Goal: Information Seeking & Learning: Learn about a topic

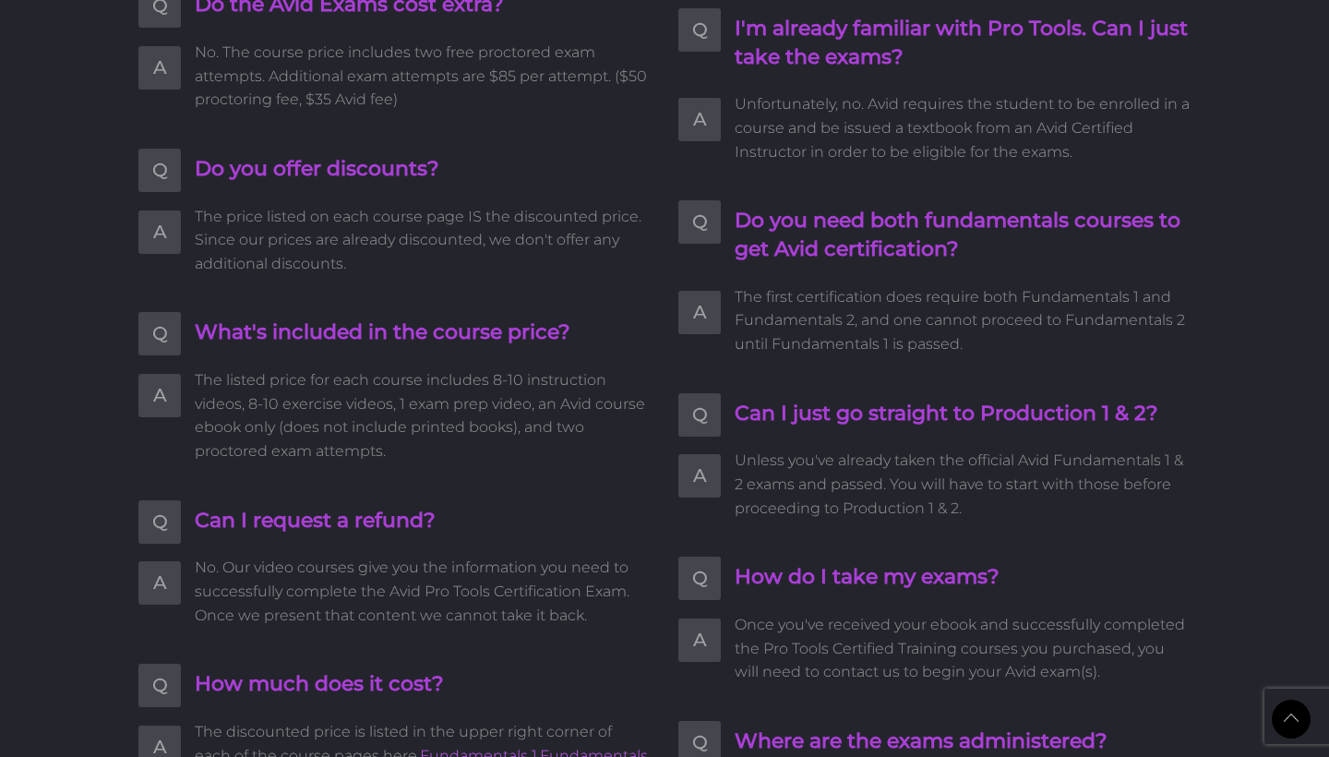
scroll to position [3743, 0]
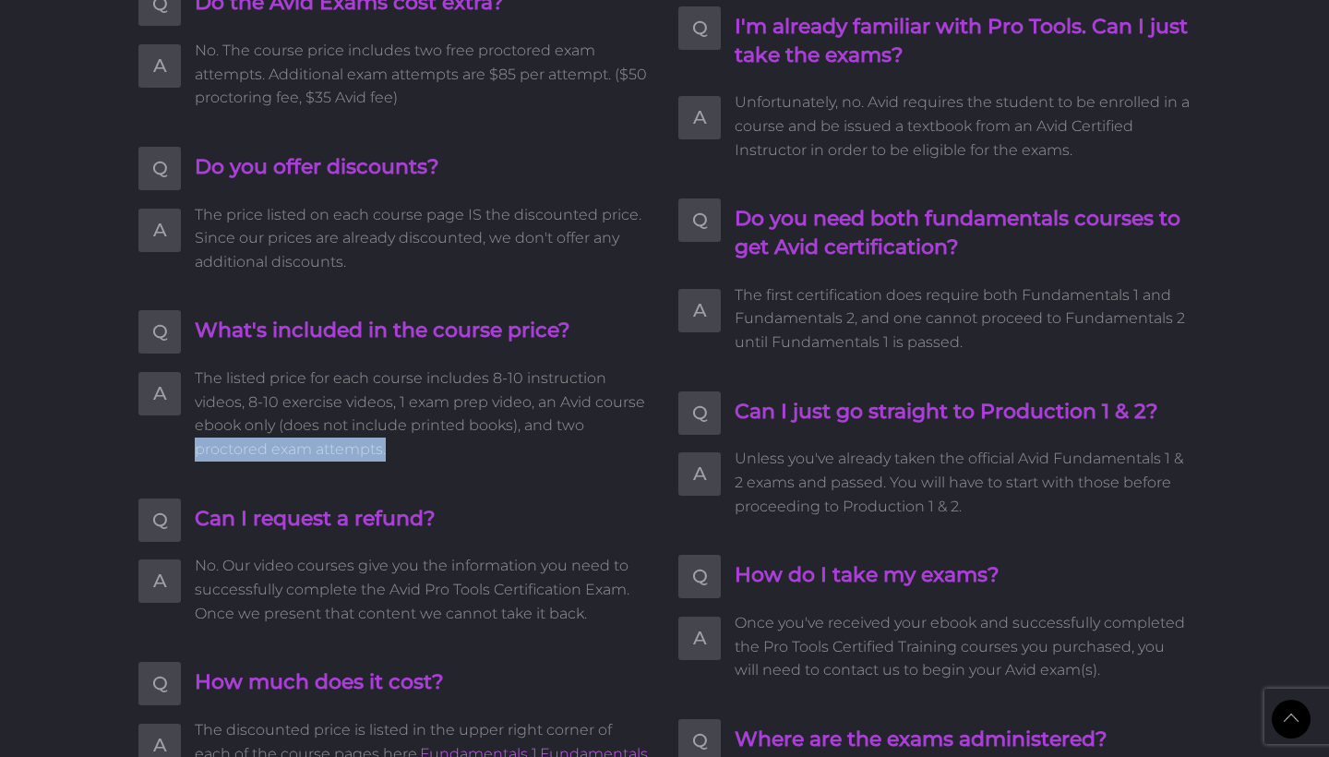
drag, startPoint x: 197, startPoint y: 429, endPoint x: 389, endPoint y: 428, distance: 192.9
click at [389, 428] on span "The listed price for each course includes 8-10 instruction videos, 8-10 exercis…" at bounding box center [423, 413] width 456 height 94
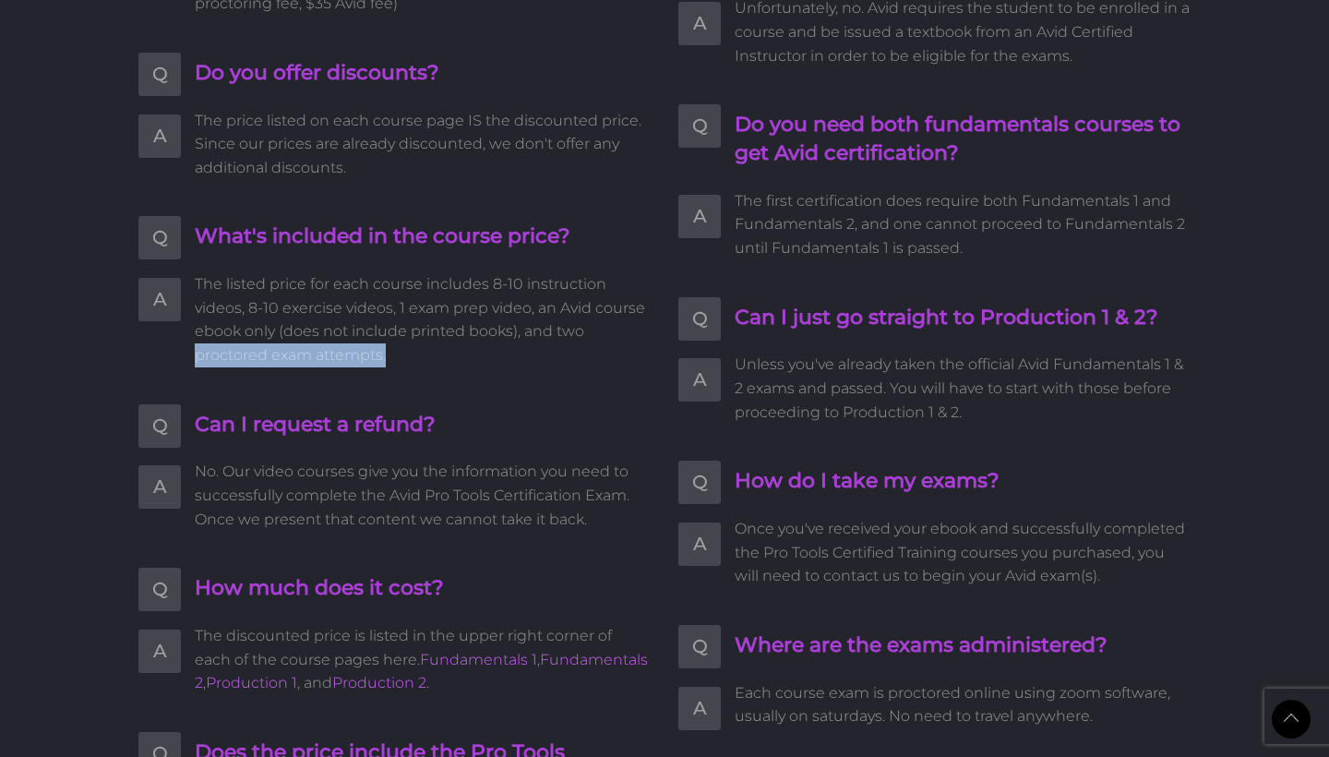
scroll to position [3837, 0]
copy span "proctored exam attempts."
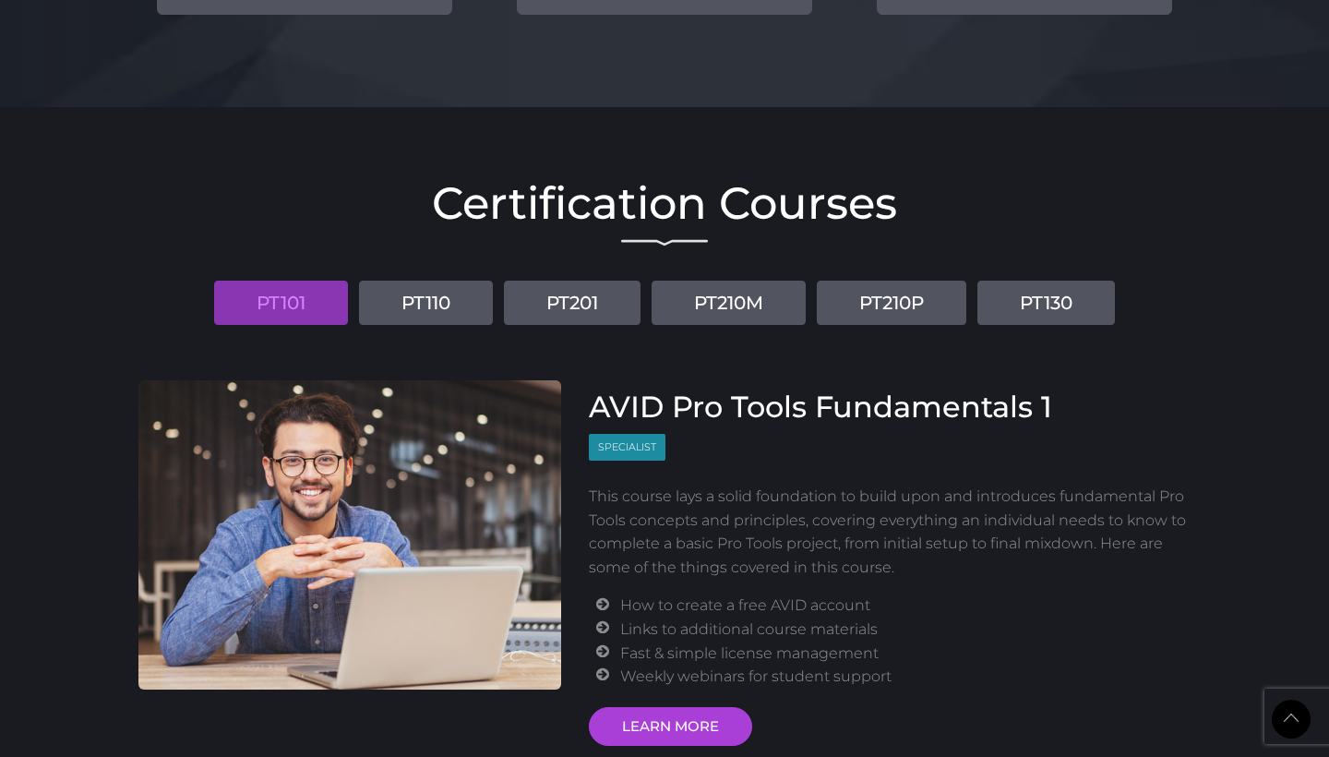
scroll to position [2095, 0]
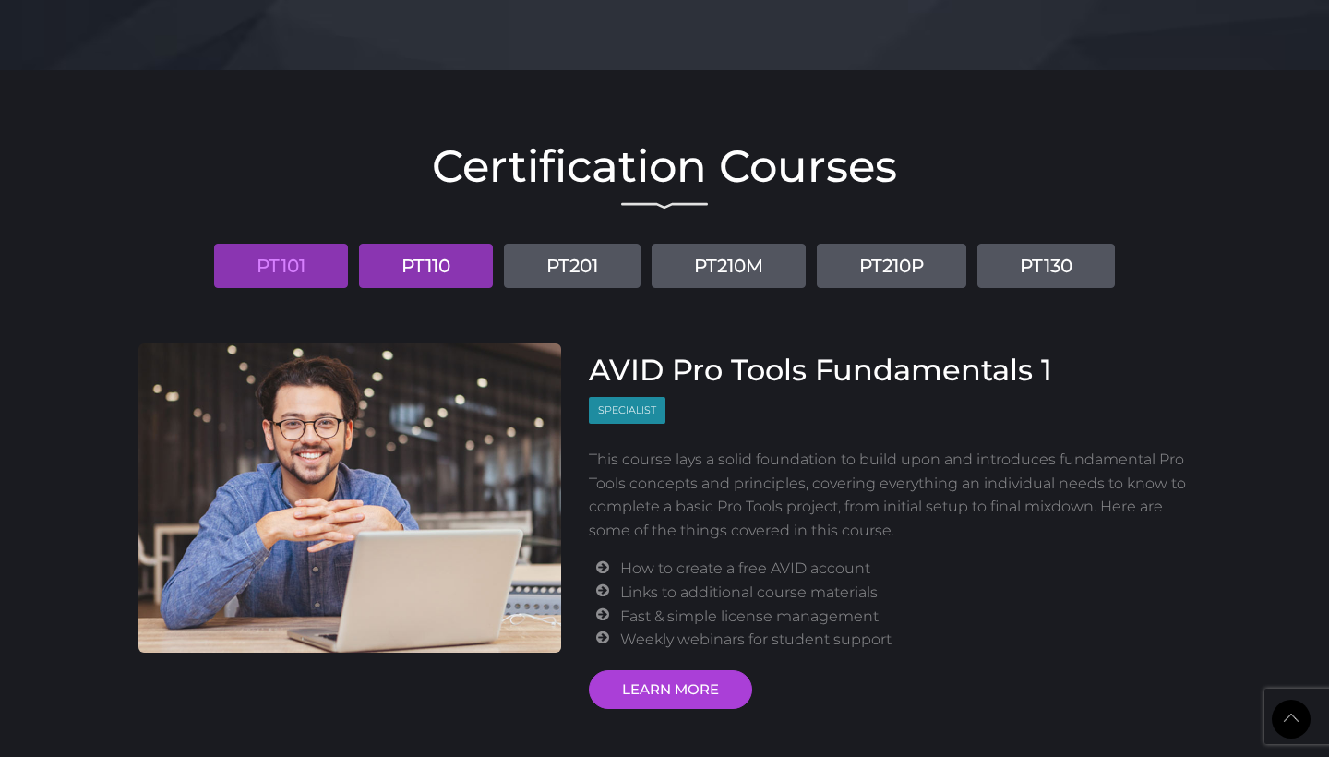
click at [408, 268] on link "PT110" at bounding box center [426, 266] width 134 height 44
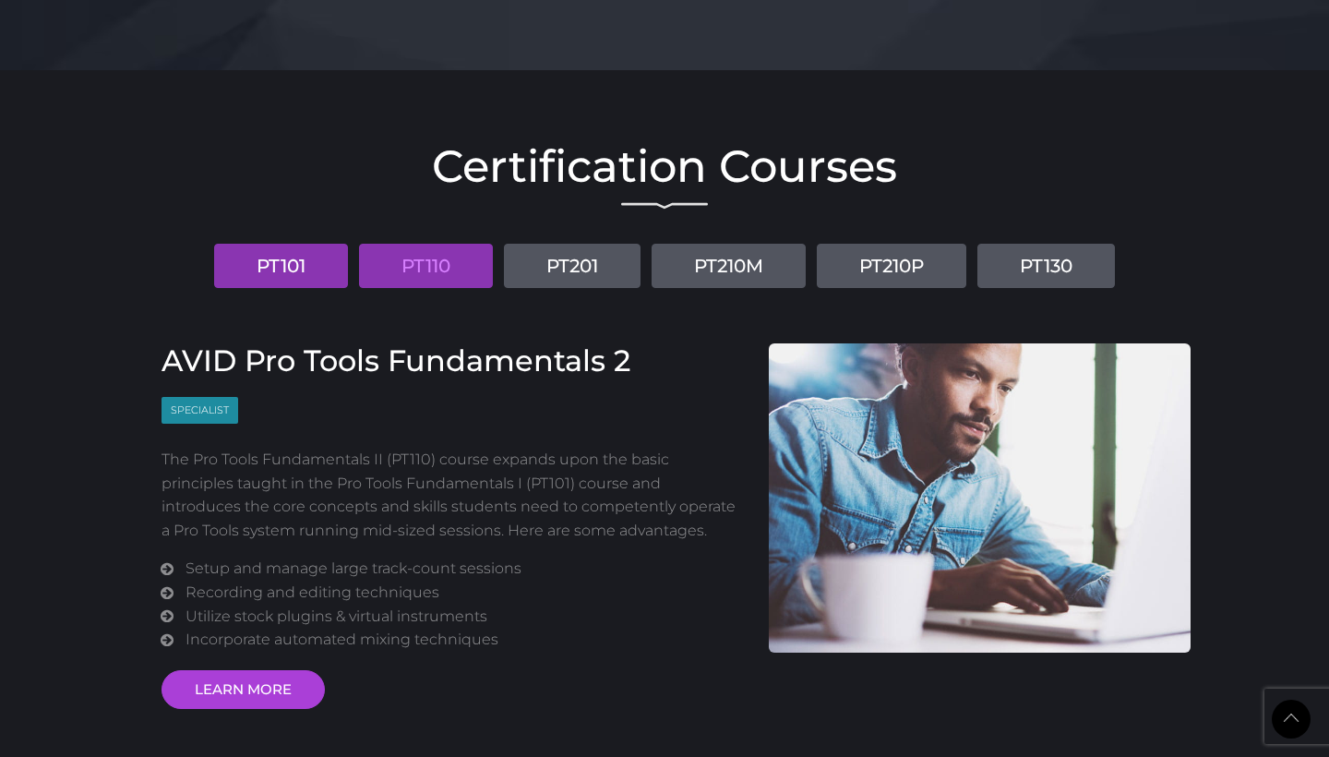
click at [273, 261] on link "PT101" at bounding box center [281, 266] width 134 height 44
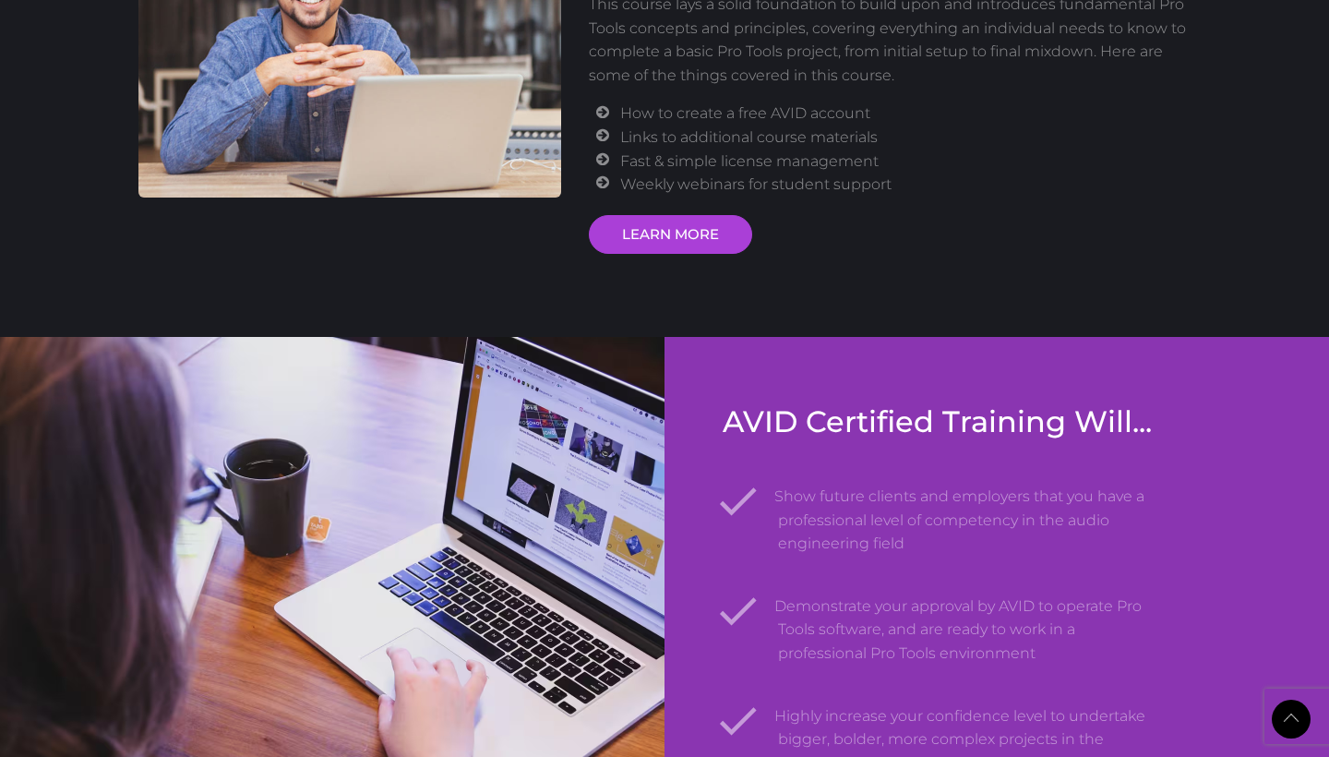
scroll to position [2555, 0]
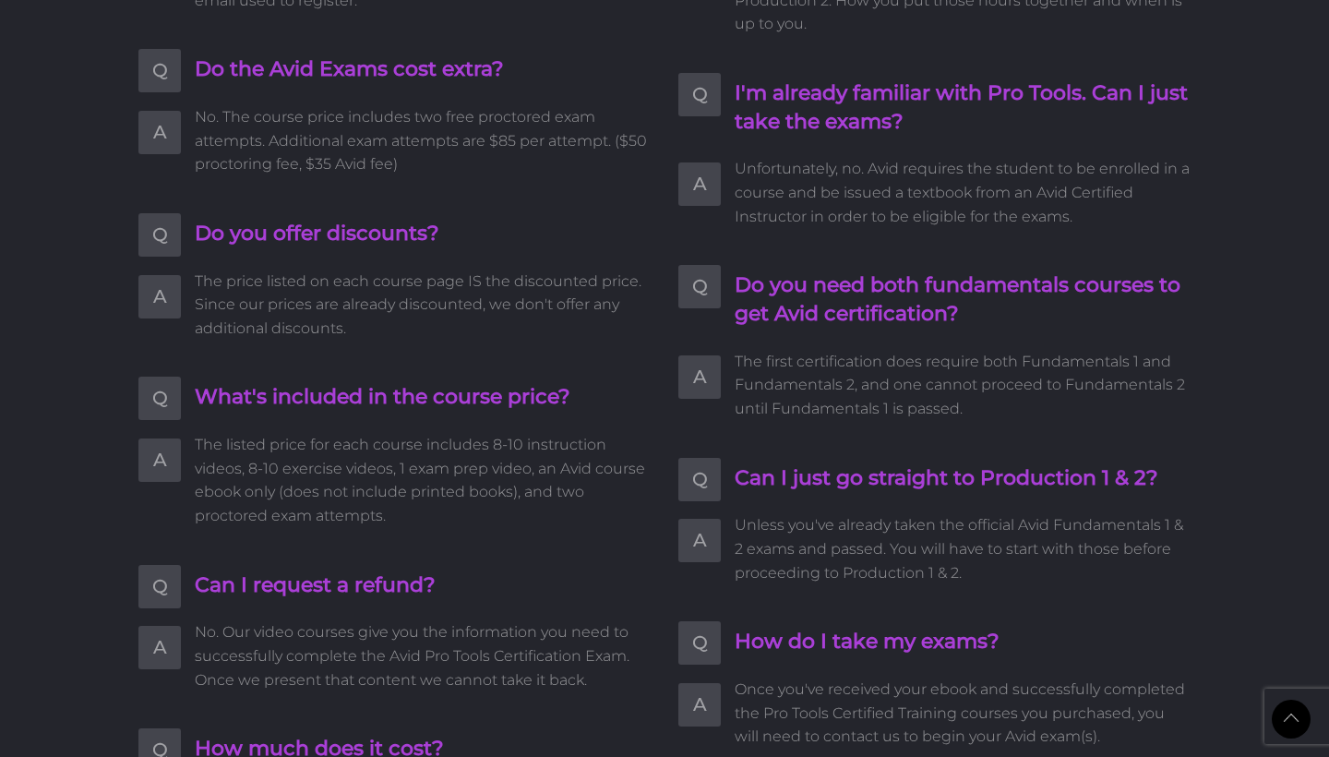
click at [435, 473] on span "The listed price for each course includes 8-10 instruction videos, 8-10 exercis…" at bounding box center [423, 480] width 456 height 94
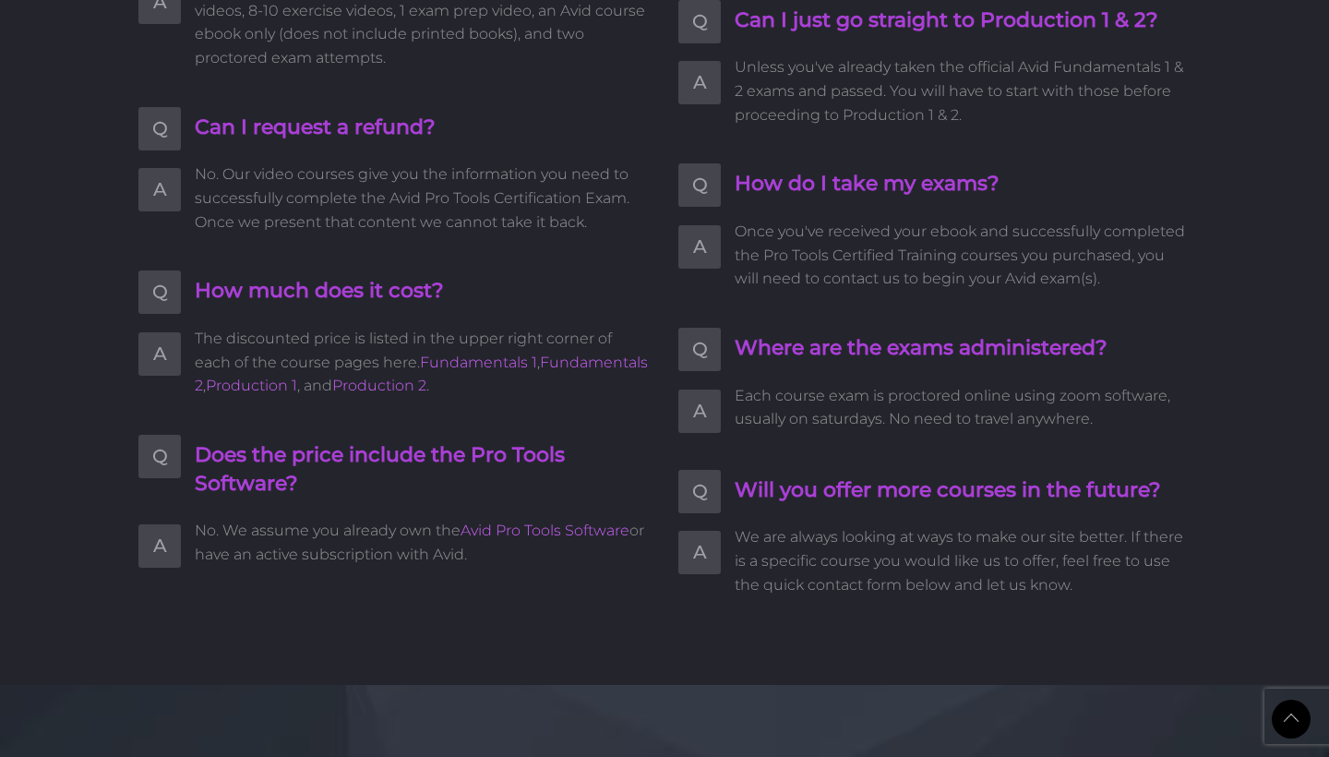
scroll to position [4143, 0]
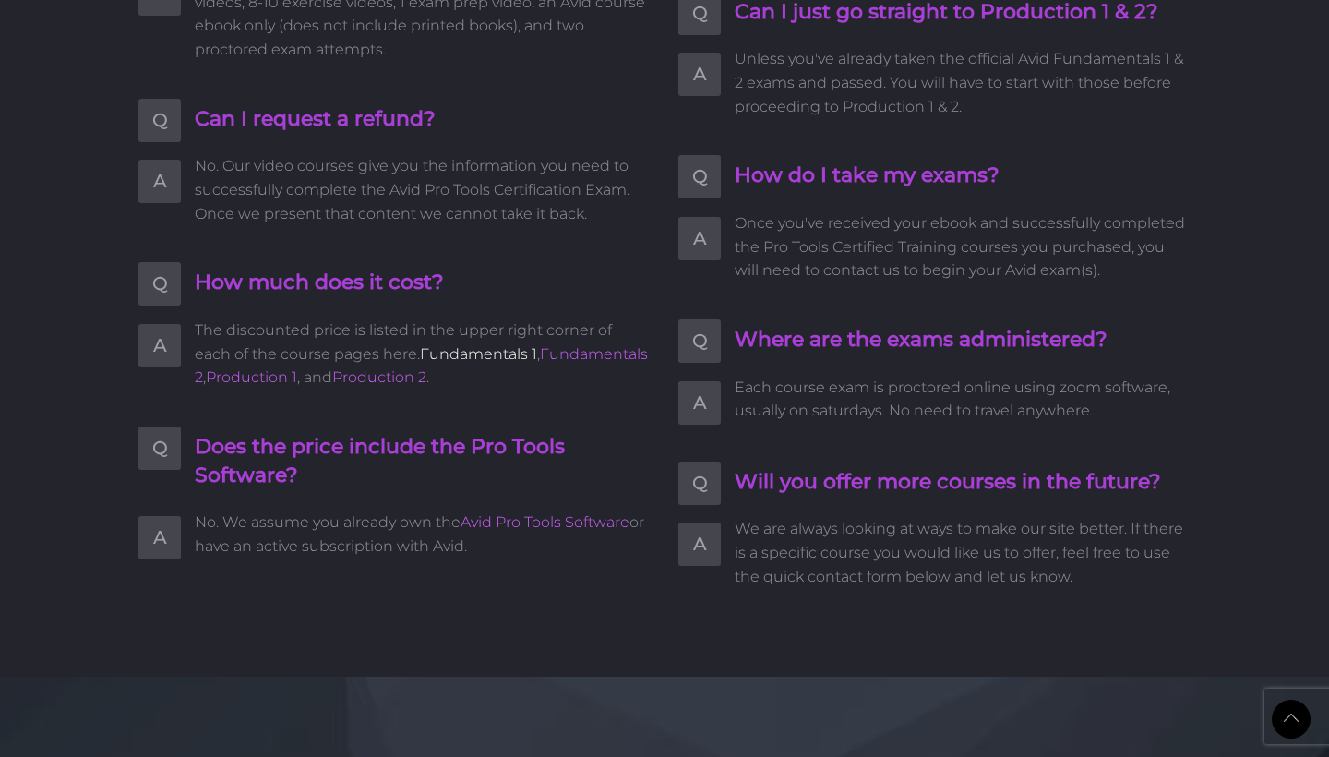
click at [425, 345] on link "Fundamentals 1" at bounding box center [478, 354] width 117 height 18
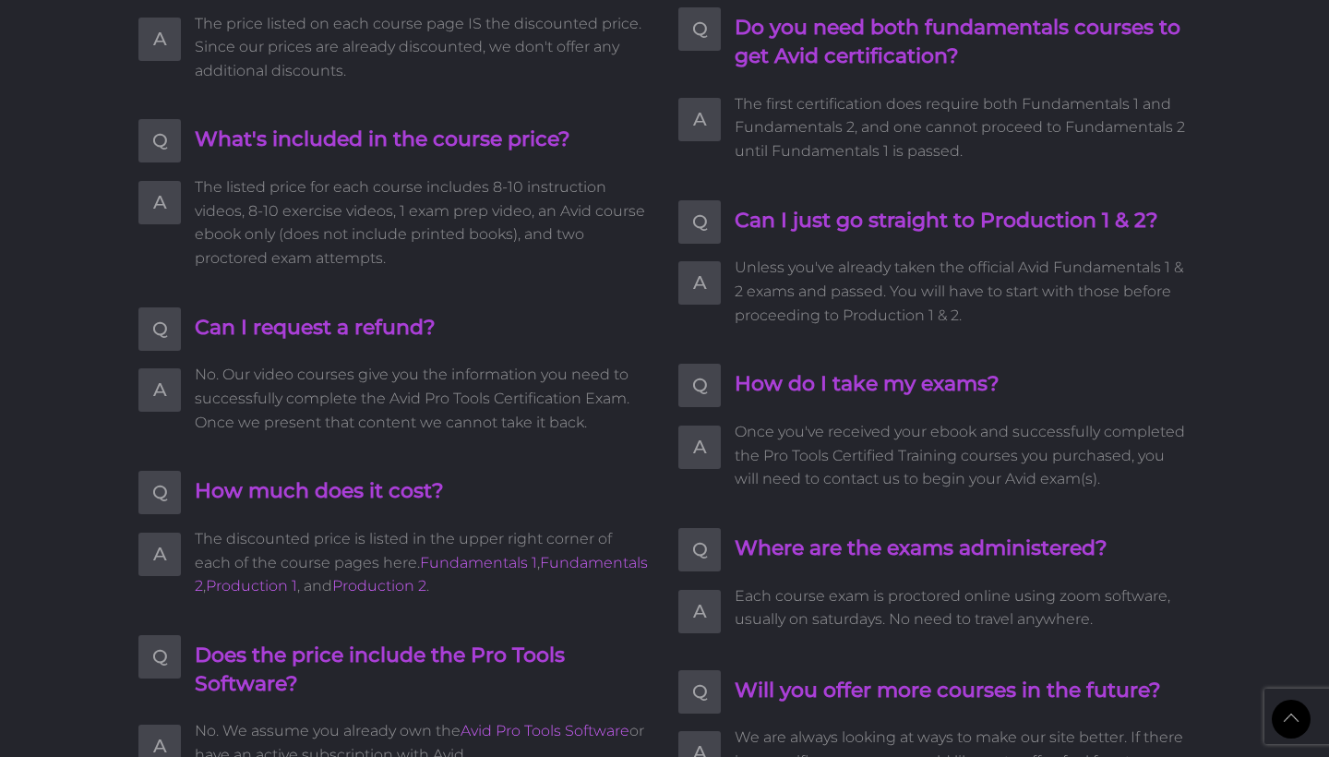
scroll to position [3968, 0]
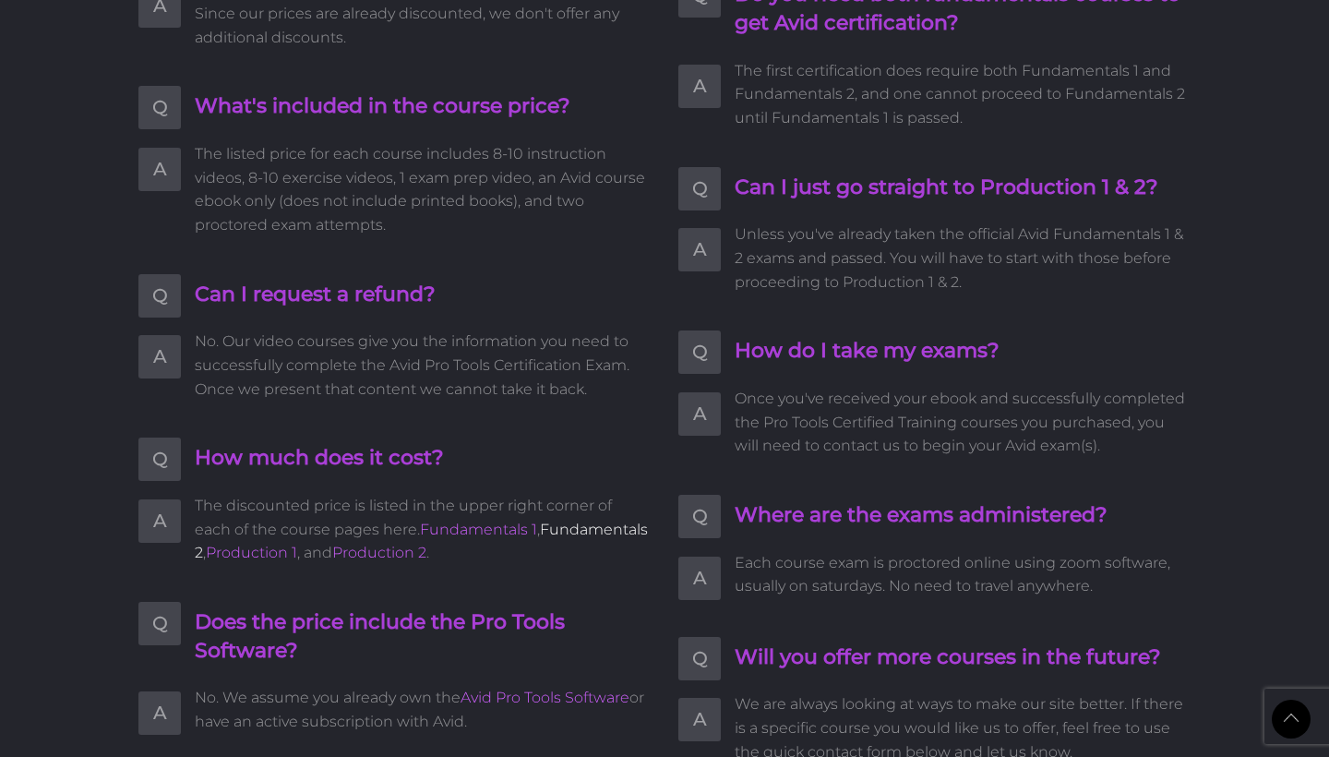
click at [566, 521] on link "Fundamentals 2" at bounding box center [421, 542] width 453 height 42
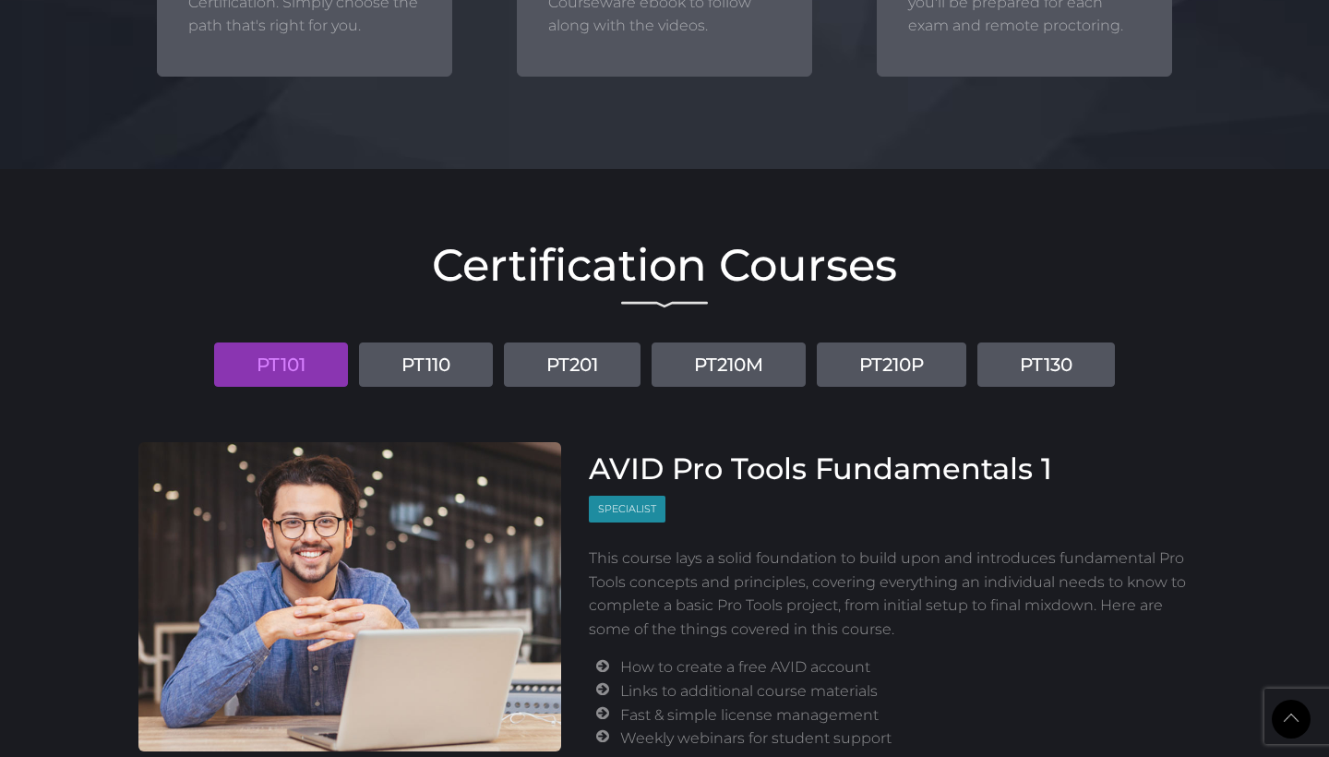
scroll to position [1998, 0]
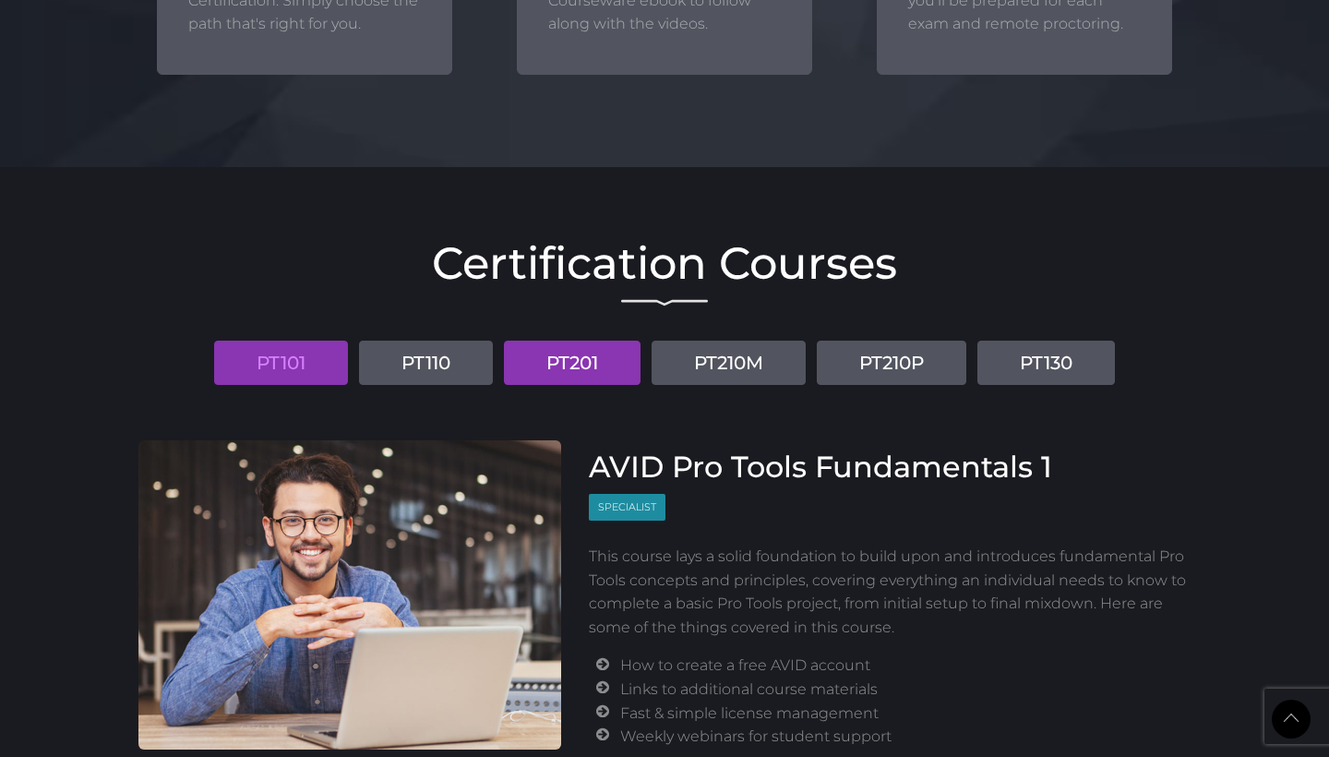
click at [565, 348] on link "PT201" at bounding box center [572, 363] width 137 height 44
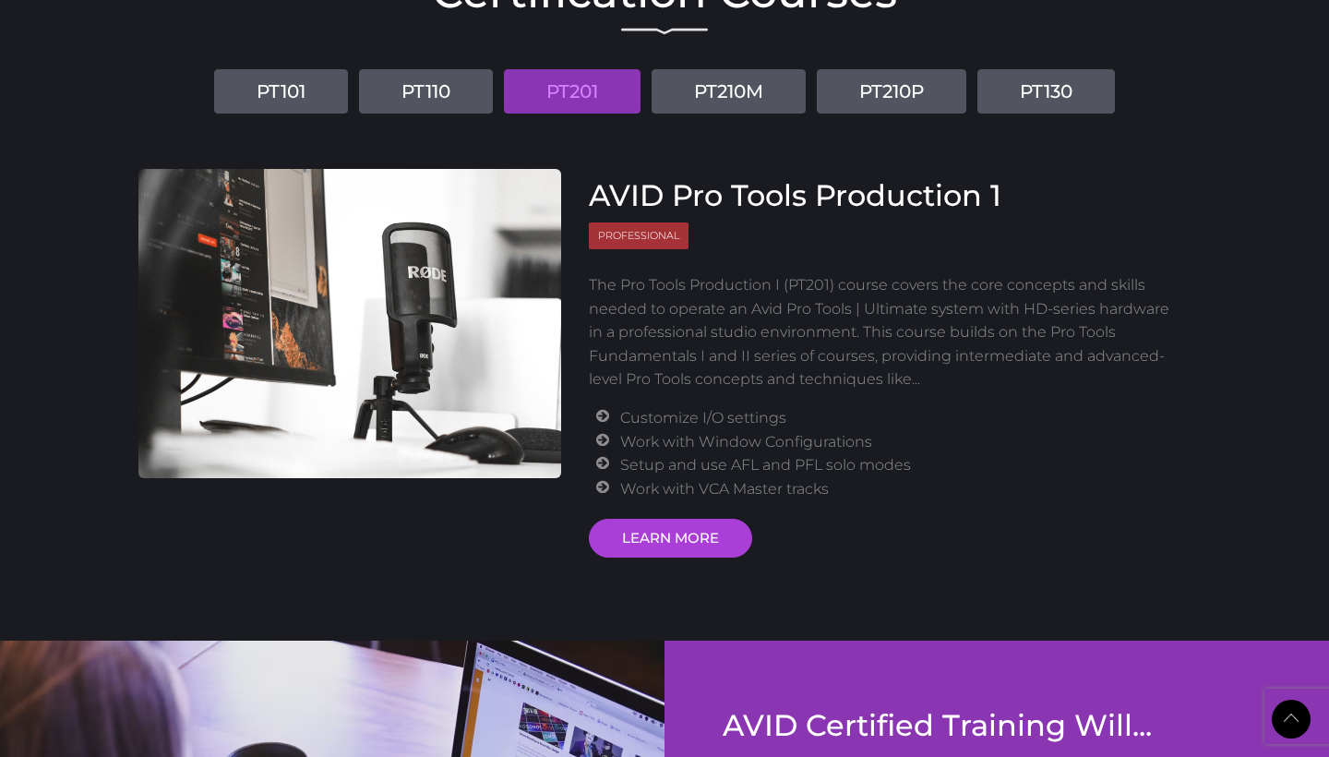
scroll to position [2265, 0]
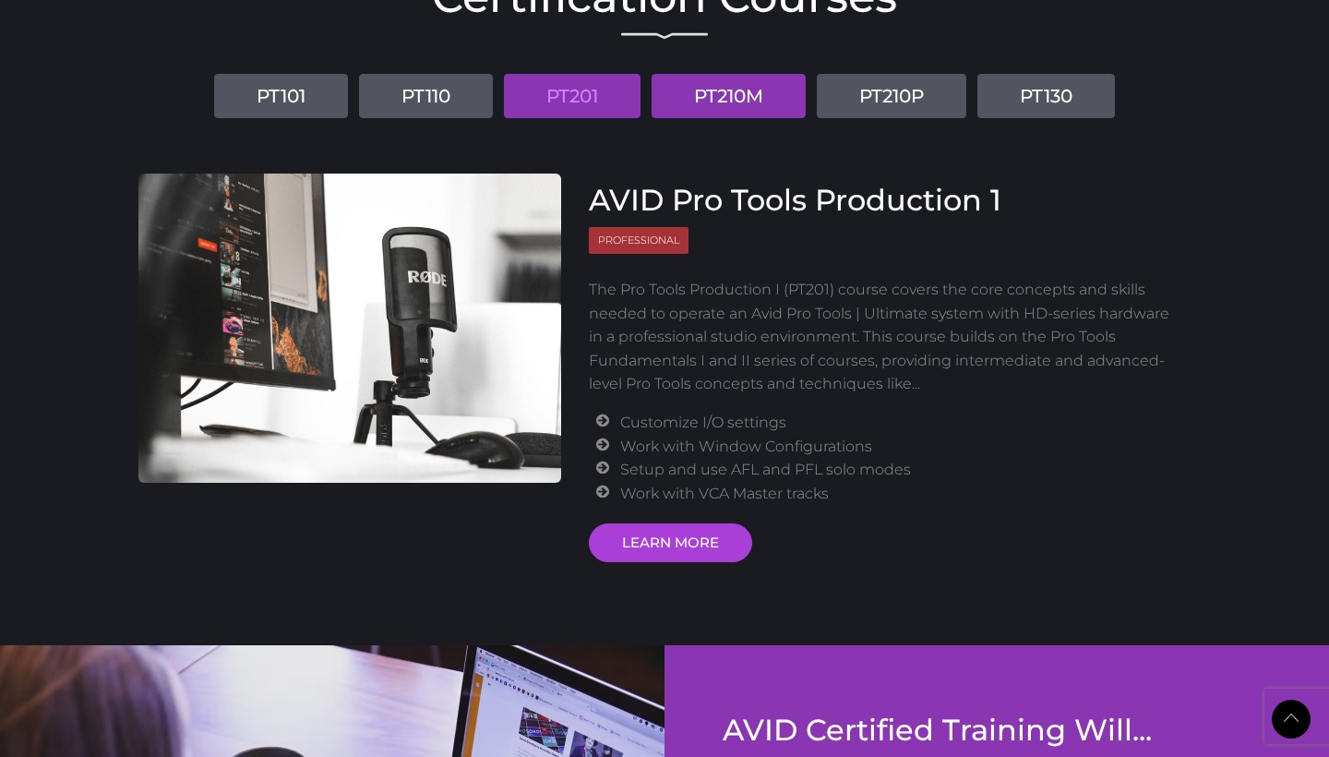
click at [730, 74] on link "PT210M" at bounding box center [729, 96] width 154 height 44
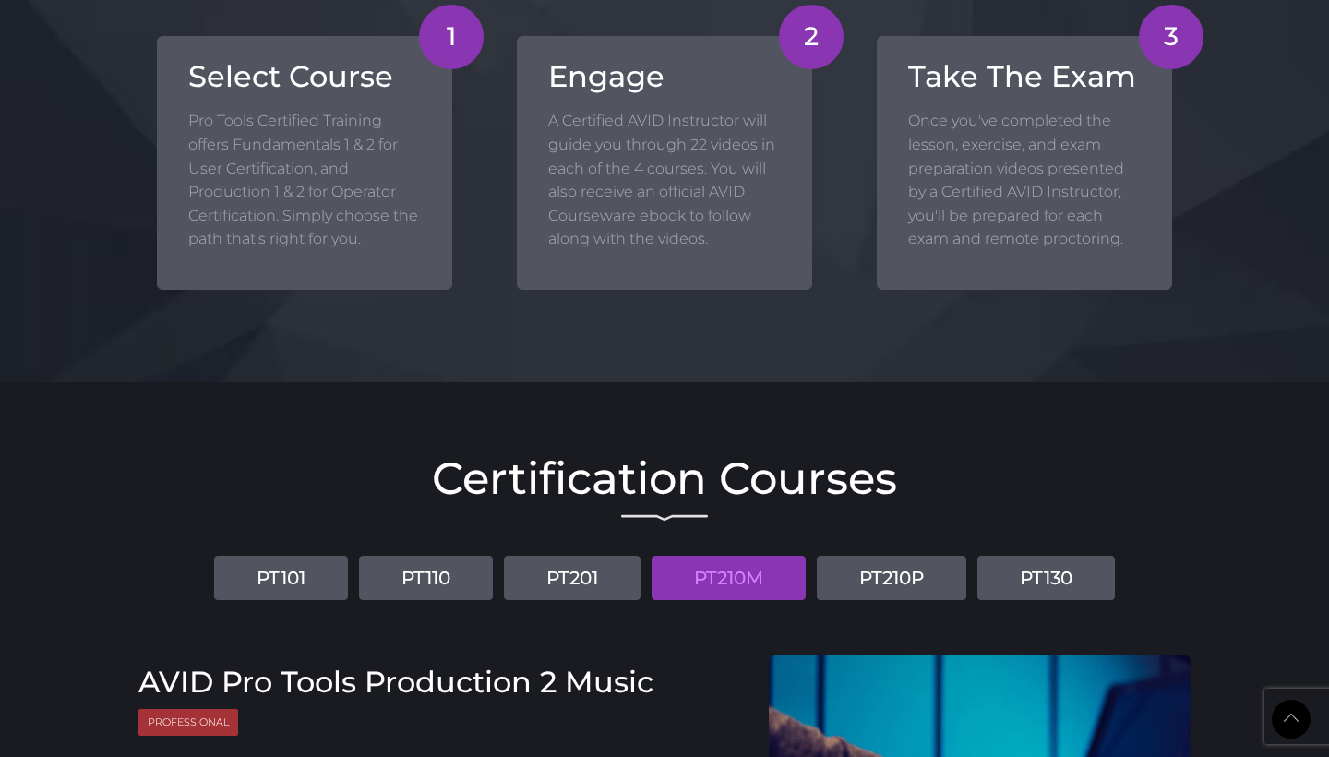
scroll to position [1786, 0]
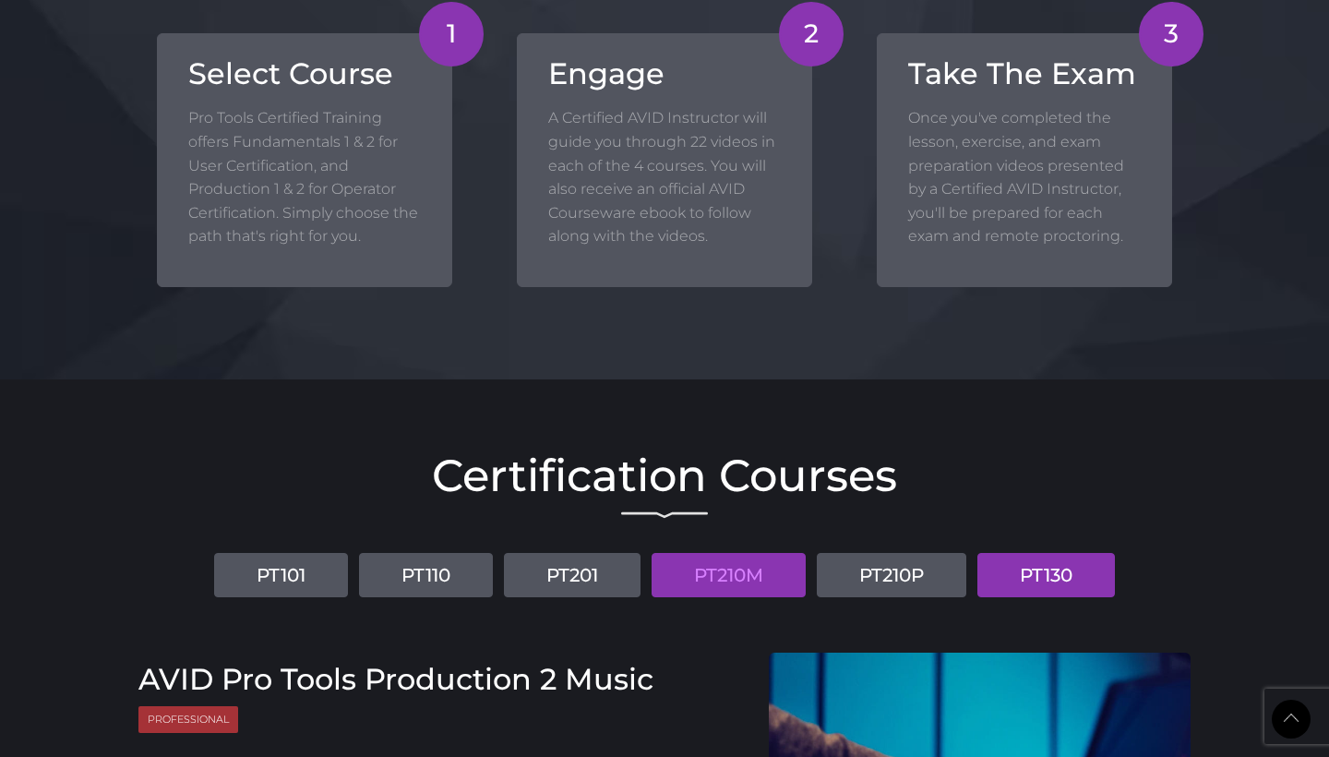
click at [1042, 575] on link "PT130" at bounding box center [1046, 575] width 138 height 44
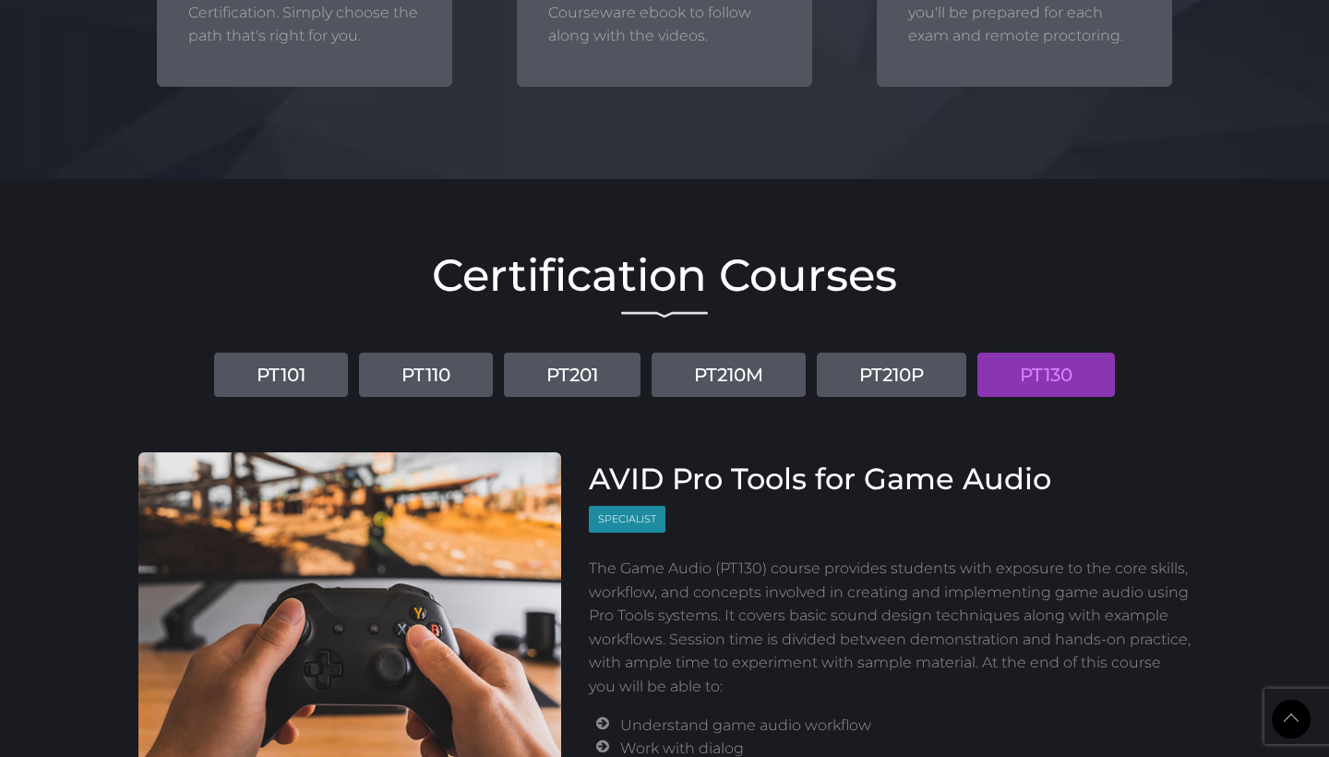
scroll to position [1981, 0]
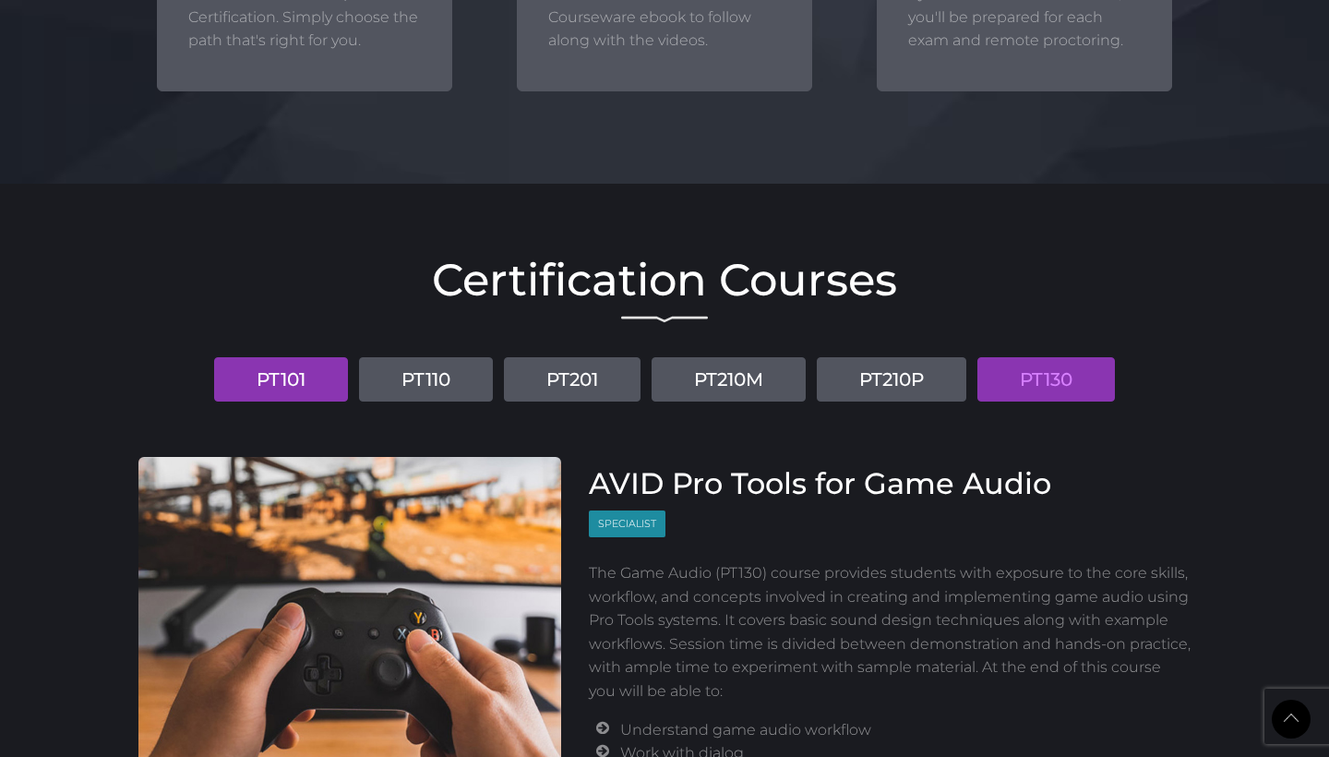
click at [301, 357] on link "PT101" at bounding box center [281, 379] width 134 height 44
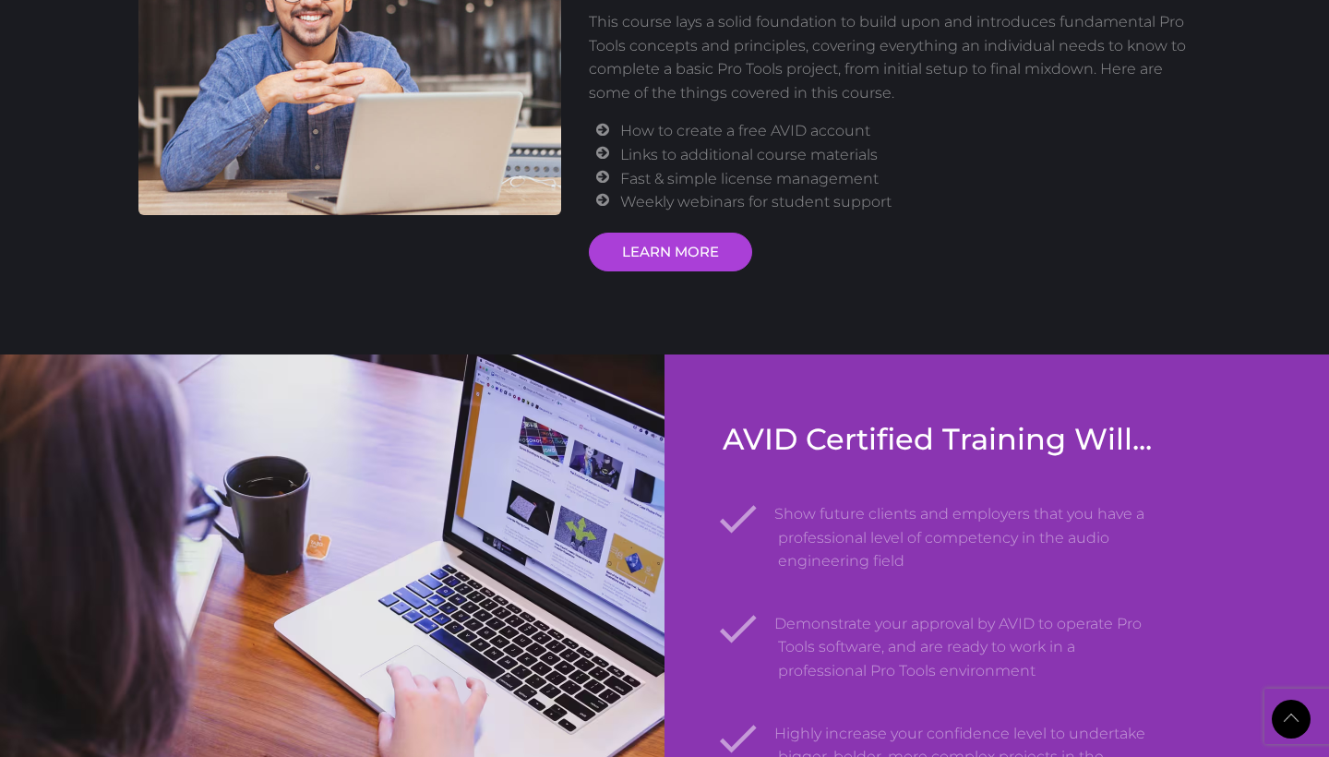
scroll to position [2535, 0]
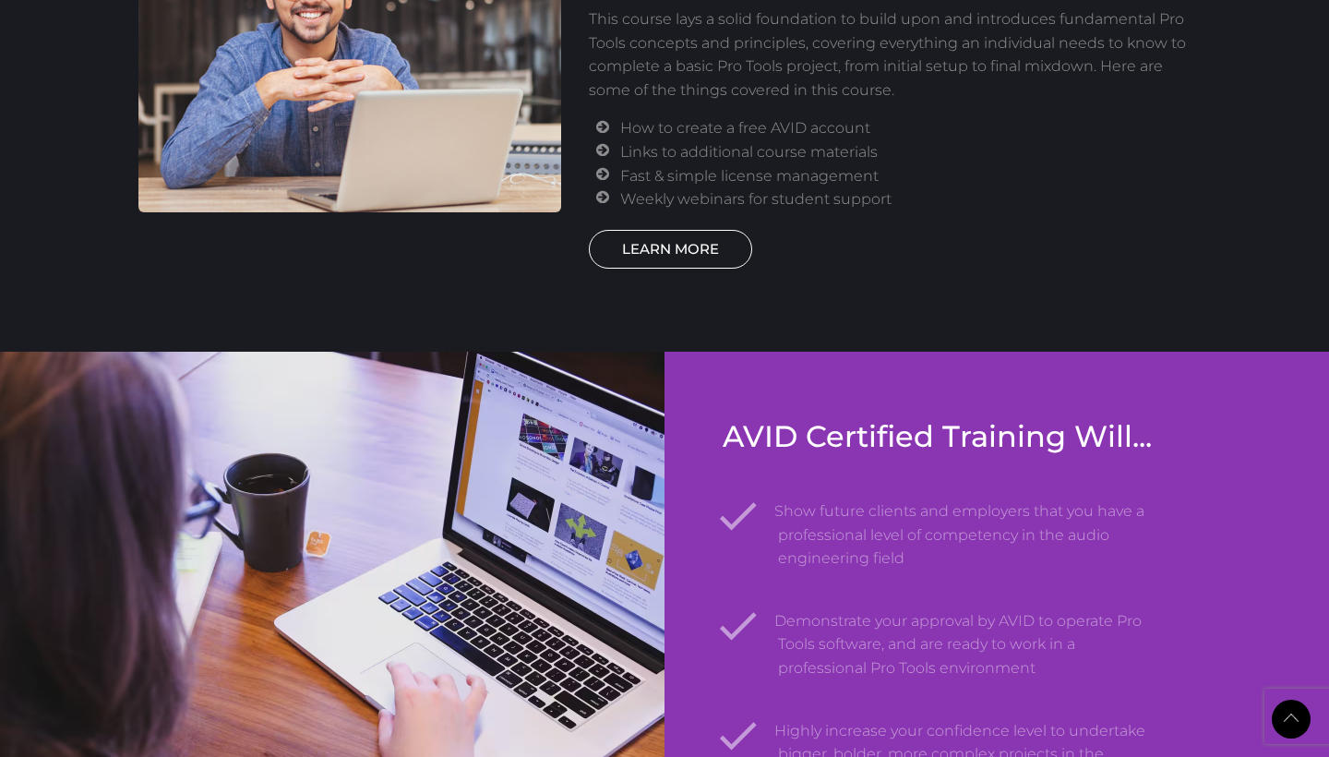
click at [721, 230] on link "LEARN MORE" at bounding box center [670, 249] width 163 height 39
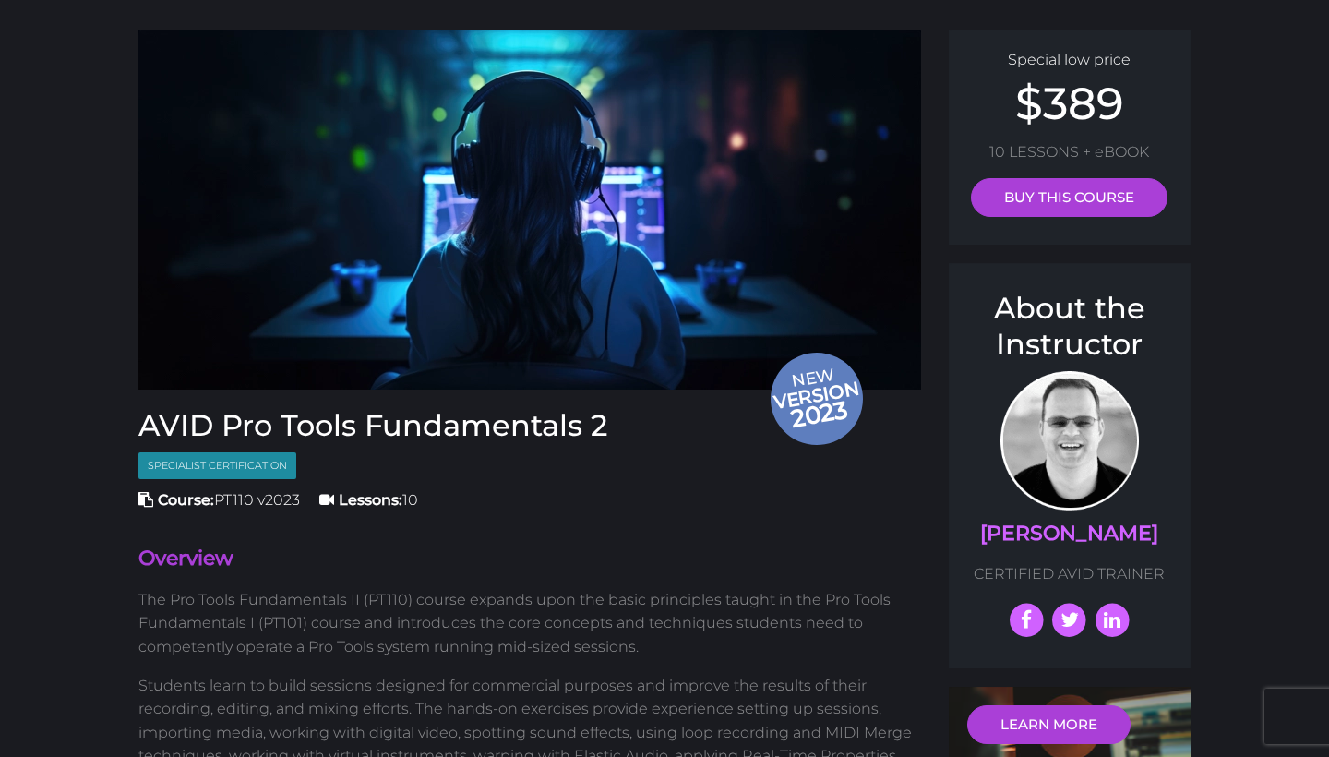
scroll to position [113, 0]
